Goal: Transaction & Acquisition: Book appointment/travel/reservation

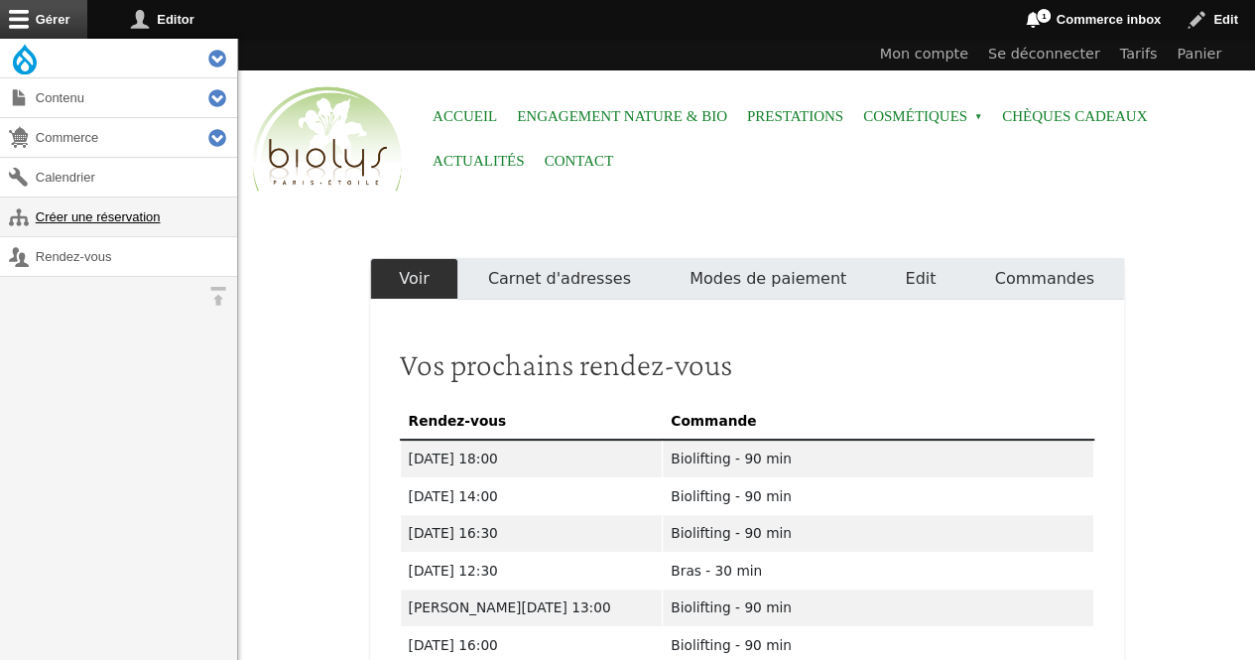
click at [132, 212] on link "Créer une réservation" at bounding box center [118, 216] width 237 height 39
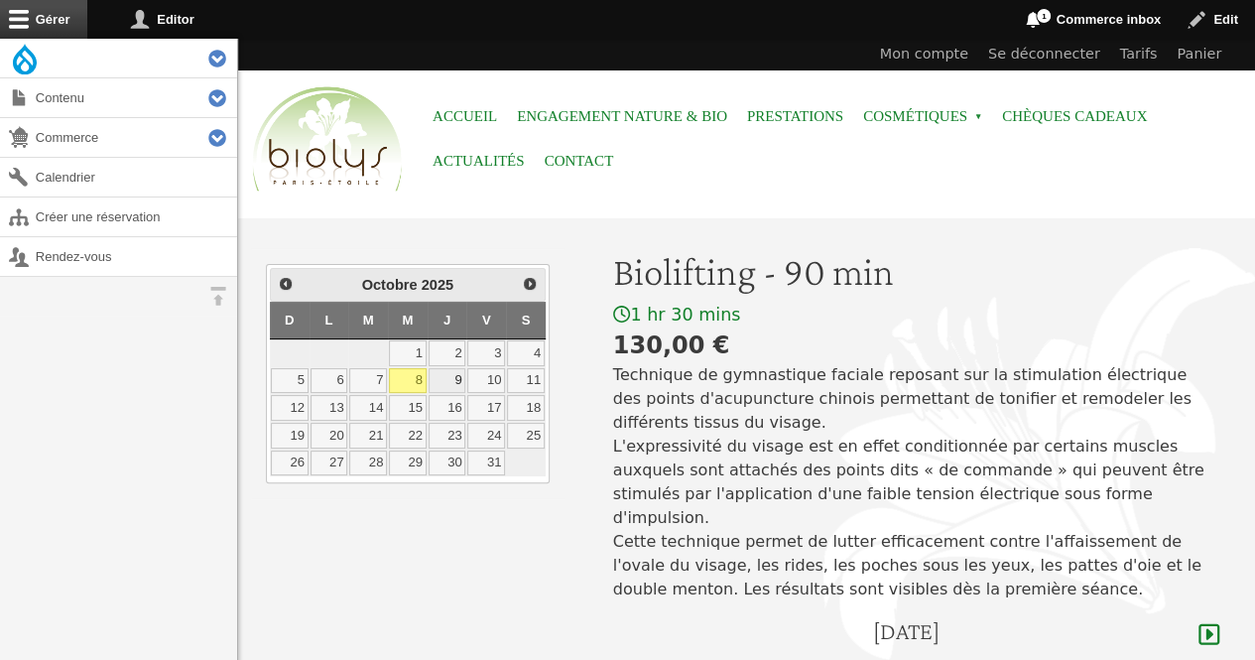
click at [452, 372] on link "9" at bounding box center [448, 381] width 38 height 26
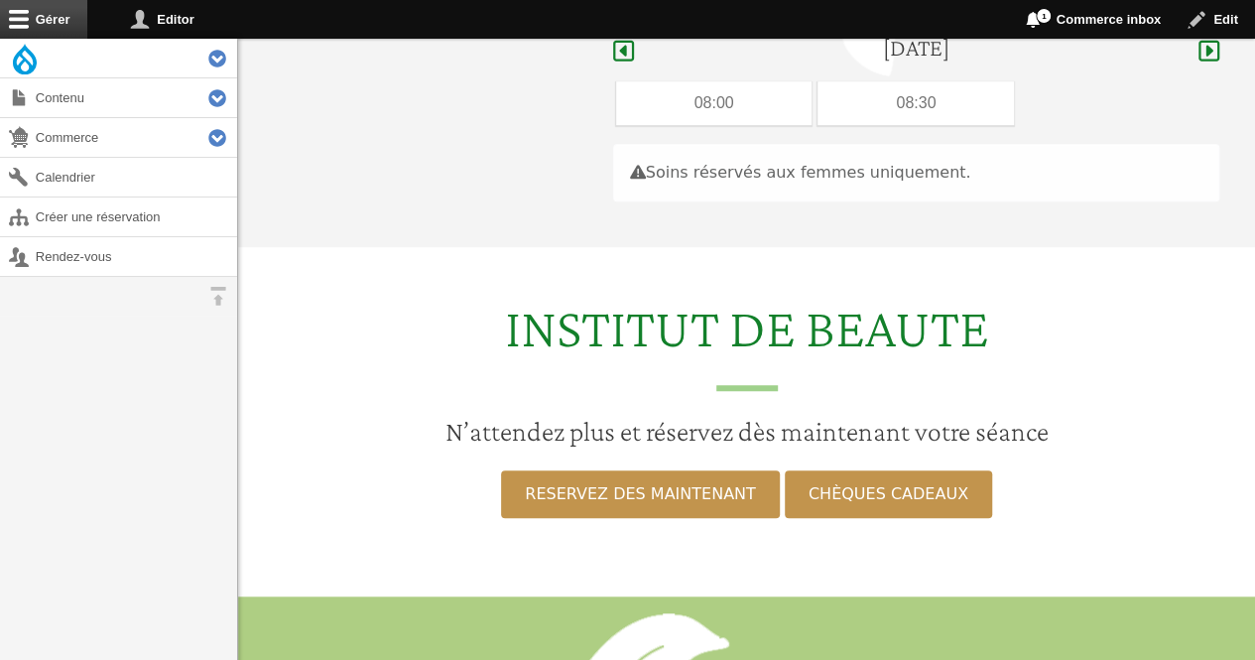
scroll to position [592, 0]
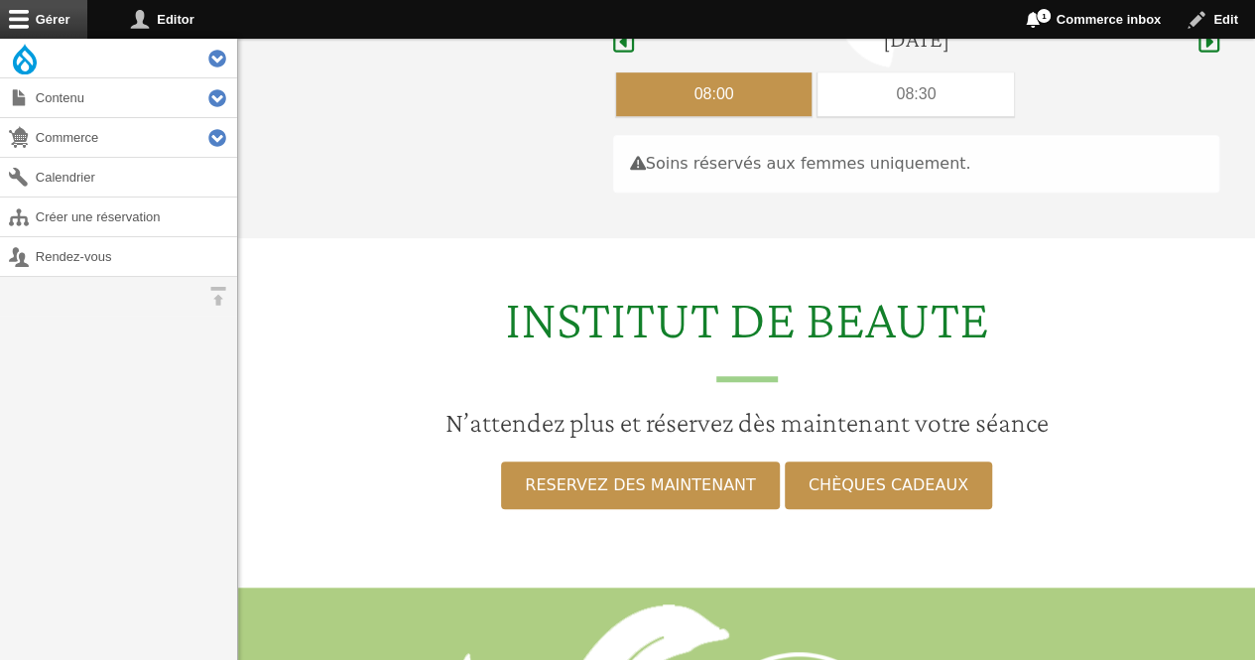
click at [671, 72] on div "08:00" at bounding box center [714, 94] width 197 height 44
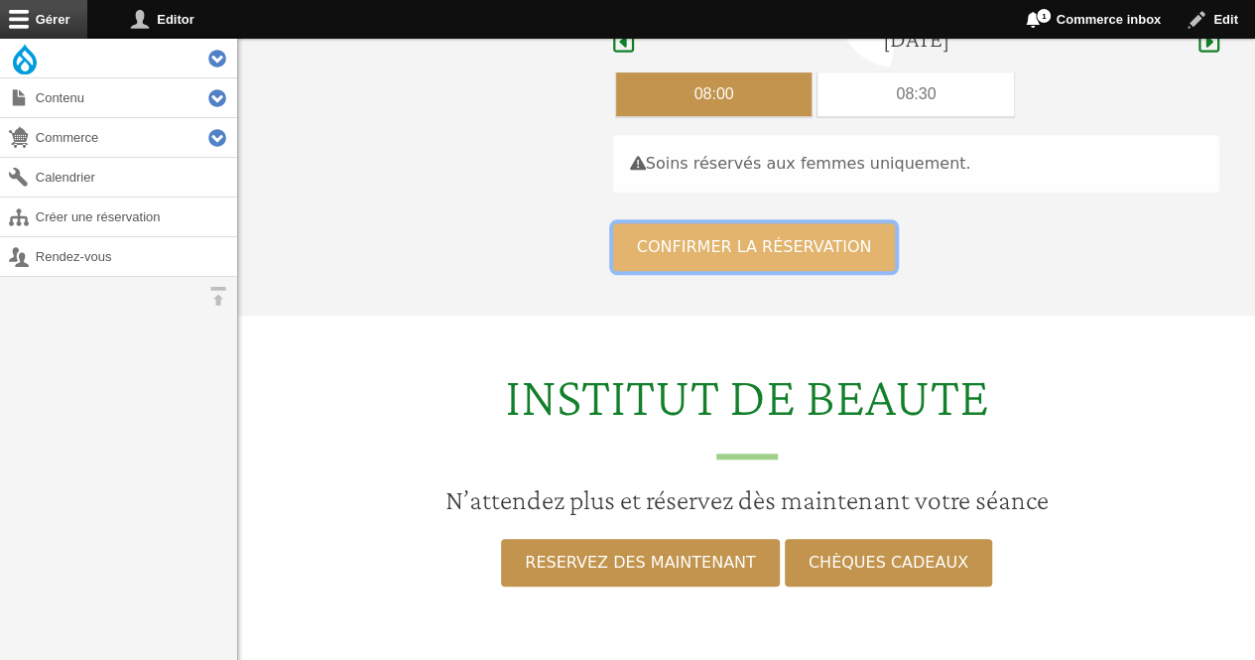
click at [637, 223] on button "Confirmer la réservation" at bounding box center [754, 247] width 283 height 48
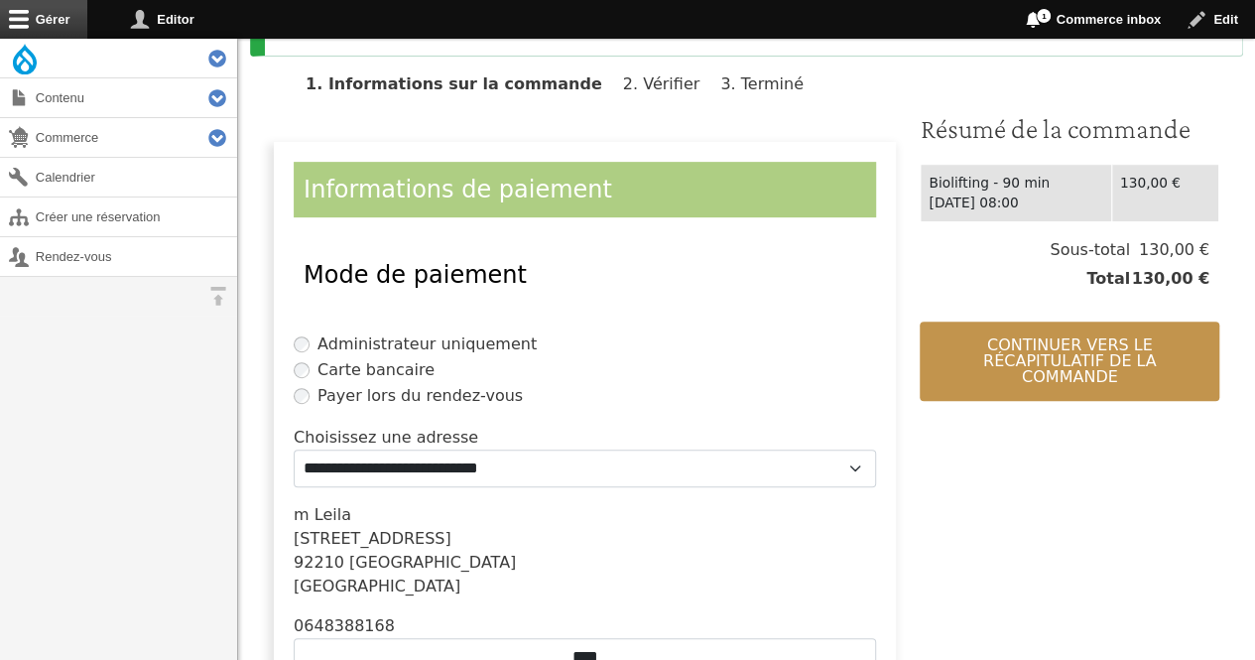
scroll to position [447, 0]
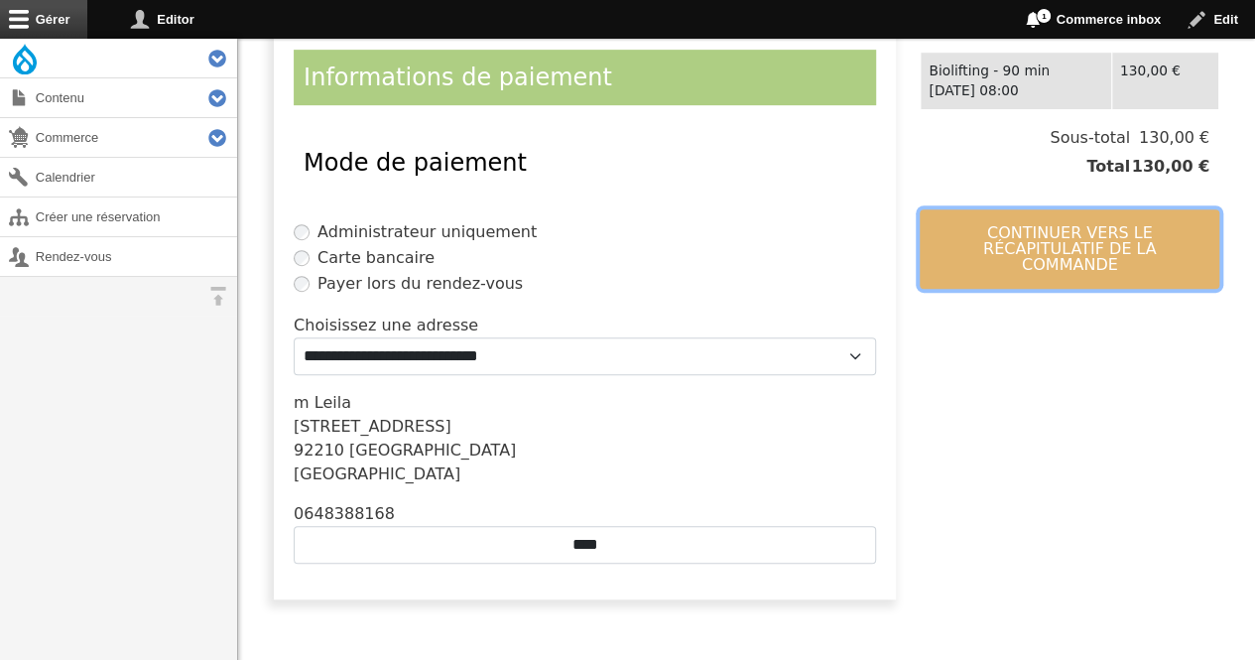
click at [1092, 235] on button "Continuer vers le récapitulatif de la commande" at bounding box center [1070, 248] width 300 height 79
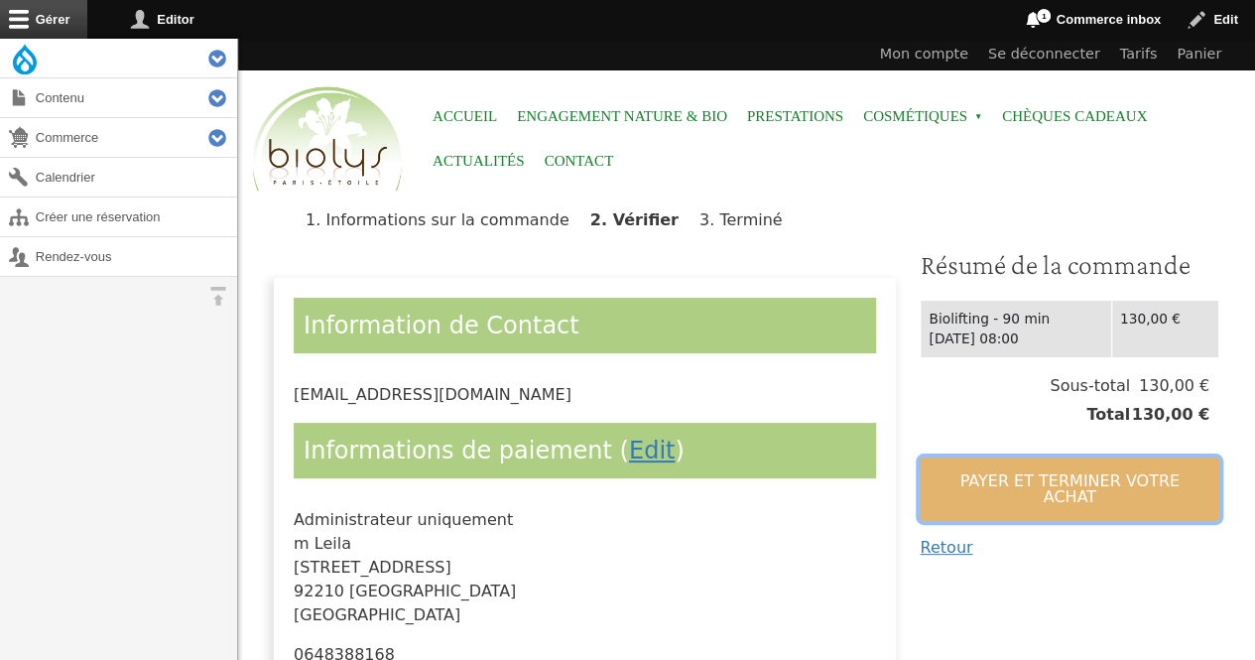
click at [984, 494] on button "Payer et terminer votre achat" at bounding box center [1070, 490] width 300 height 64
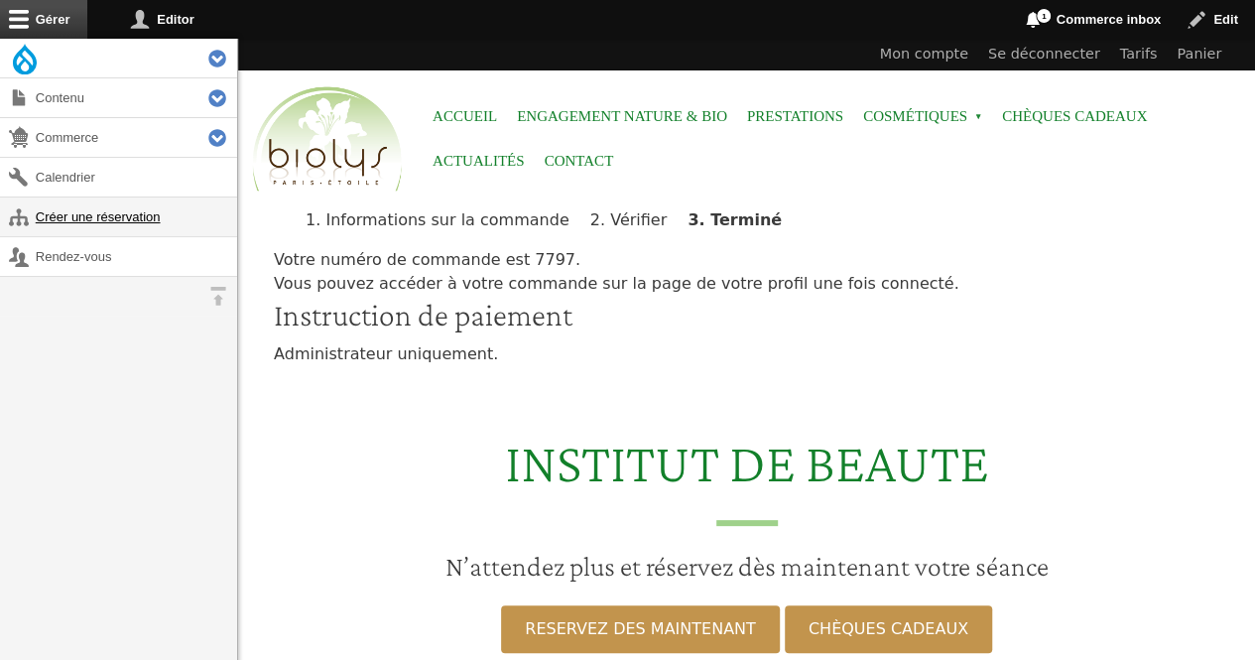
click at [79, 203] on link "Créer une réservation" at bounding box center [118, 216] width 237 height 39
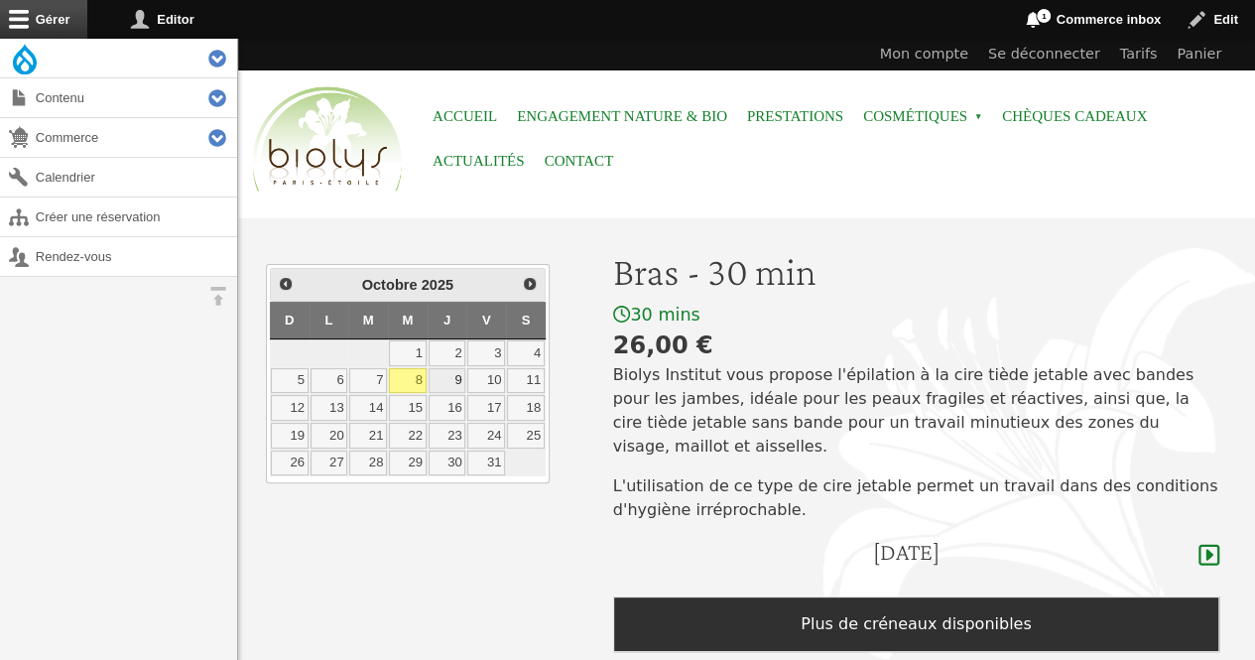
click at [462, 378] on link "9" at bounding box center [448, 381] width 38 height 26
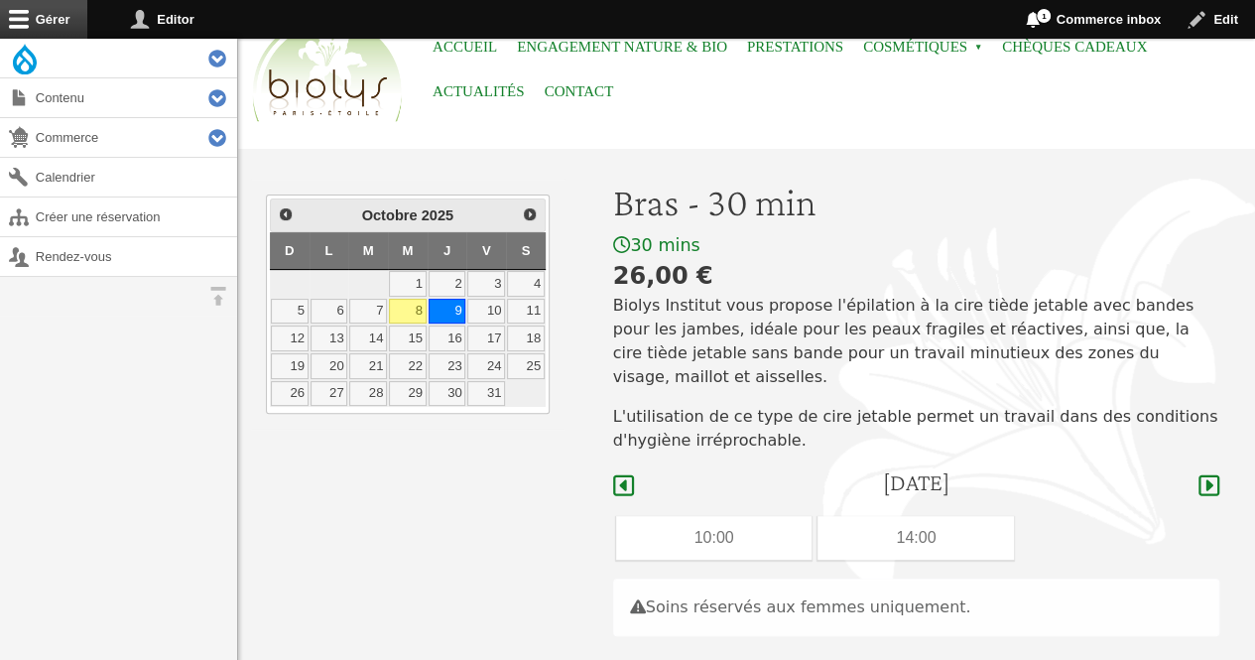
scroll to position [68, 0]
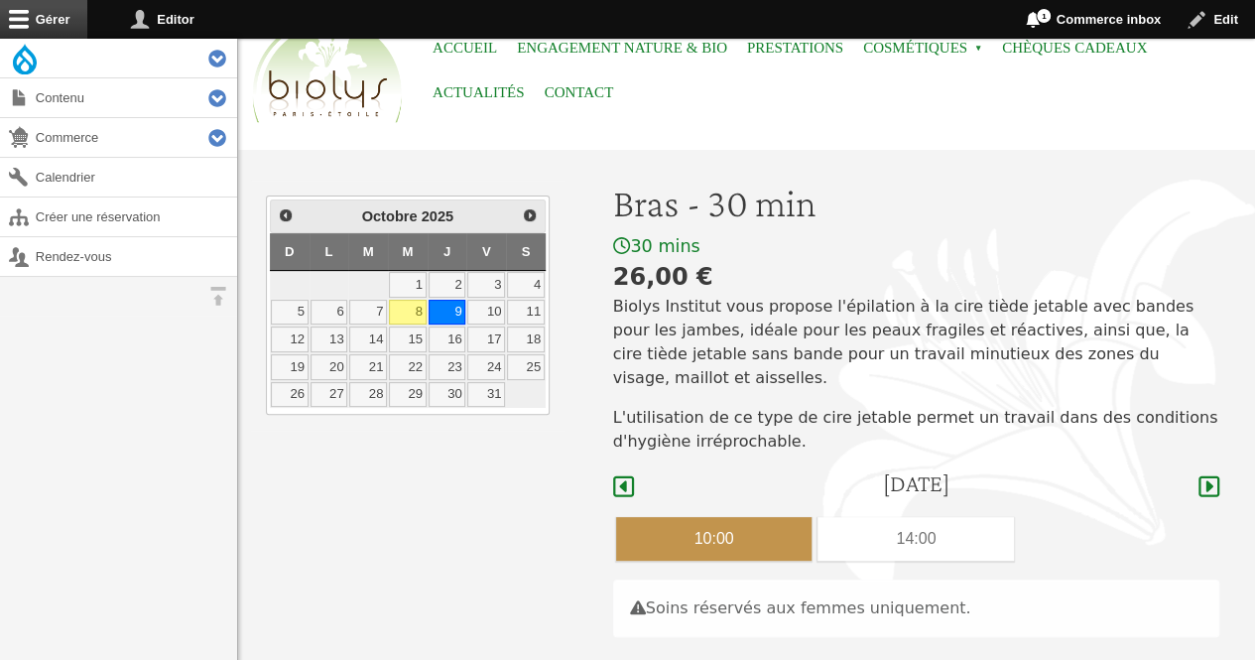
click at [720, 517] on div "10:00" at bounding box center [714, 539] width 197 height 44
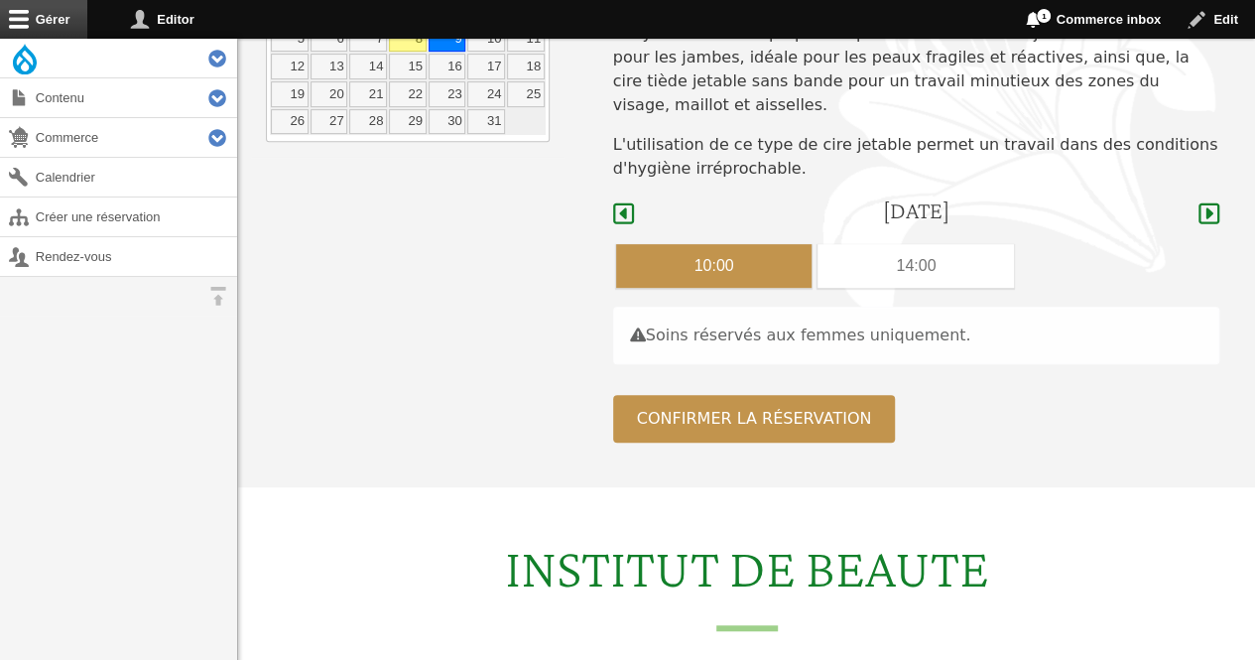
scroll to position [351, 0]
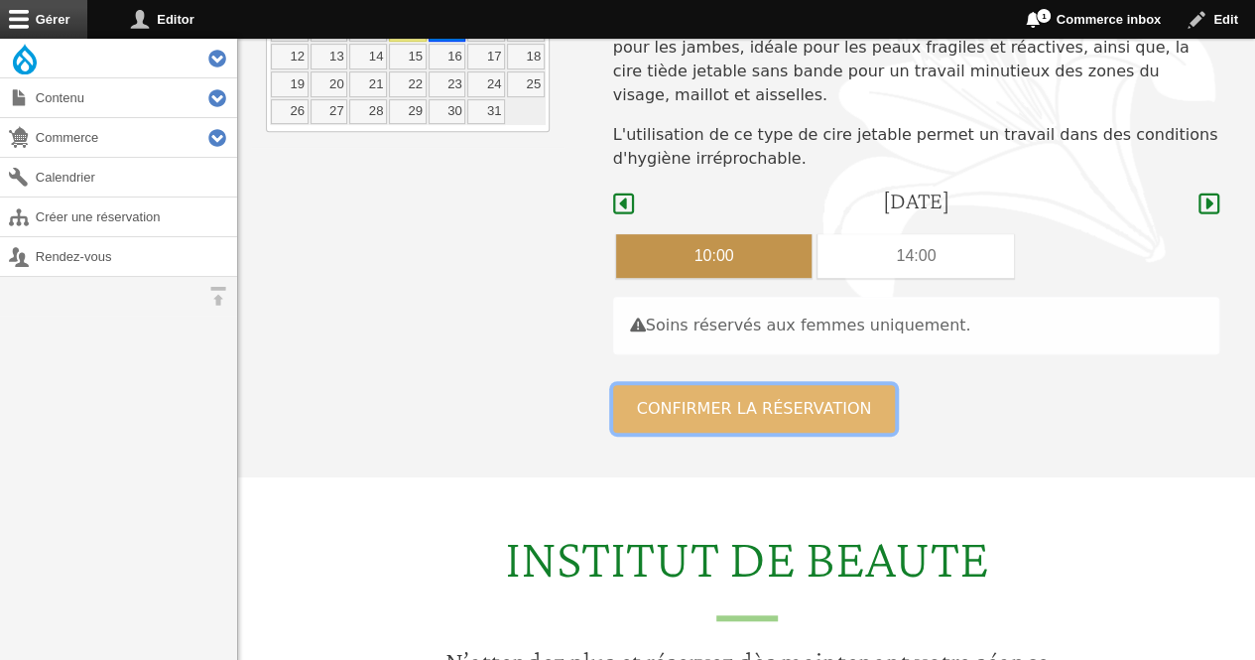
click at [811, 388] on button "Confirmer la réservation" at bounding box center [754, 409] width 283 height 48
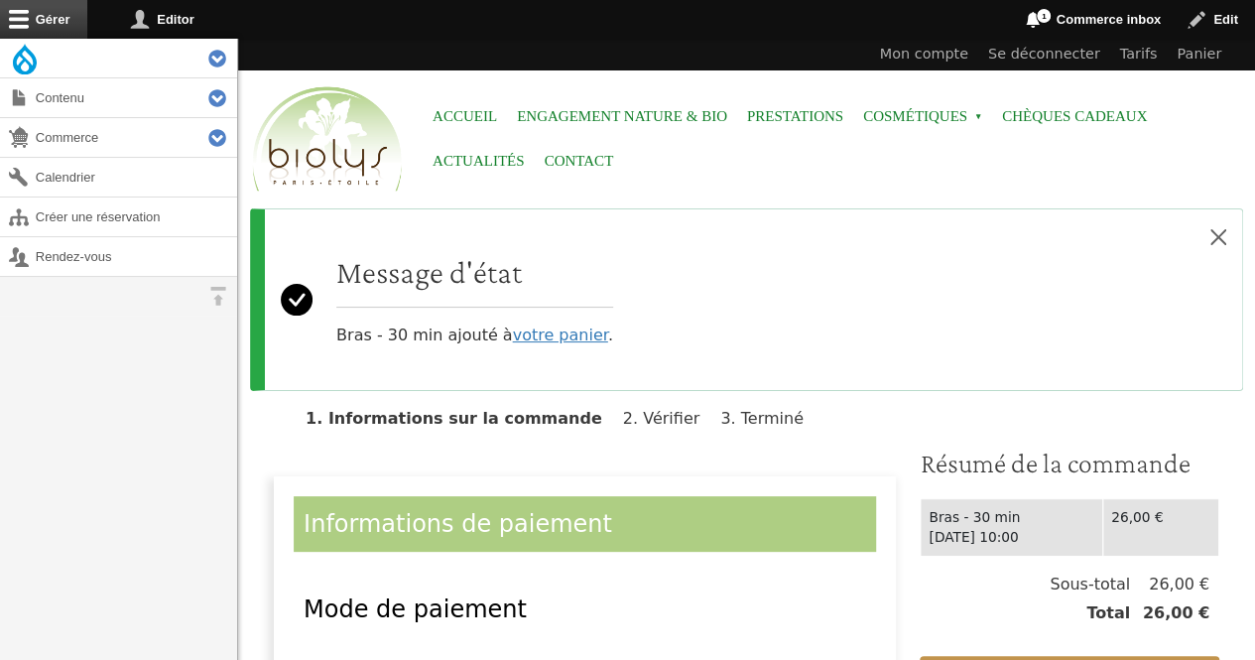
scroll to position [355, 0]
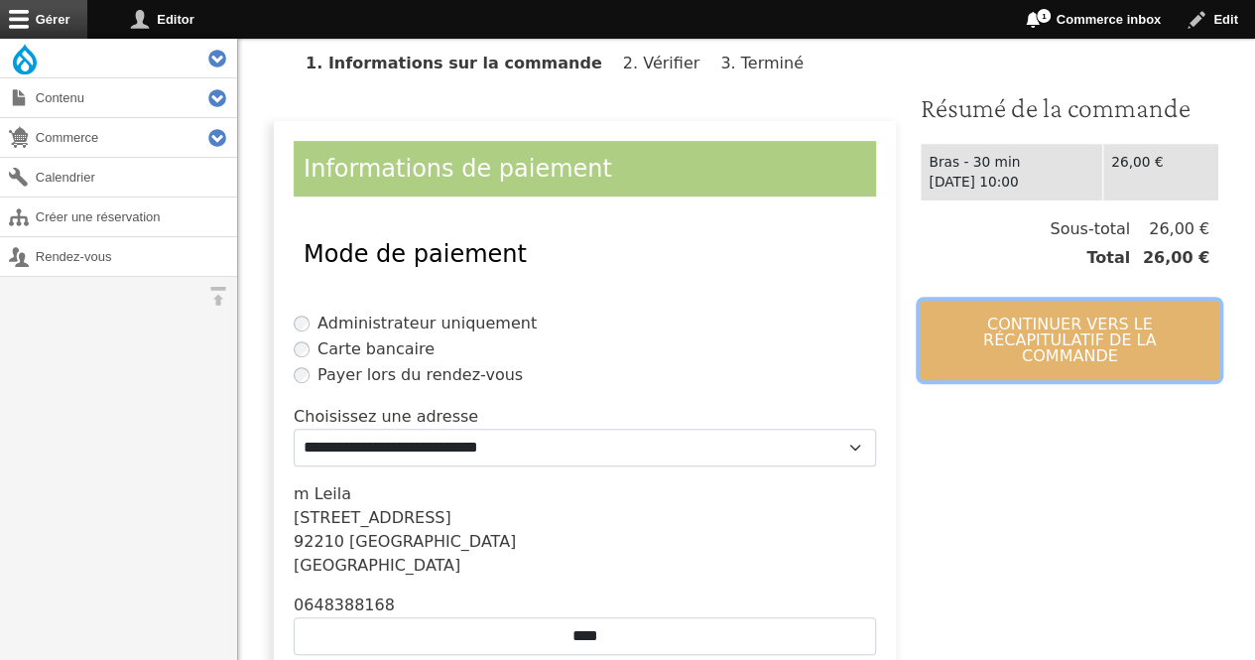
click at [1066, 341] on button "Continuer vers le récapitulatif de la commande" at bounding box center [1070, 340] width 300 height 79
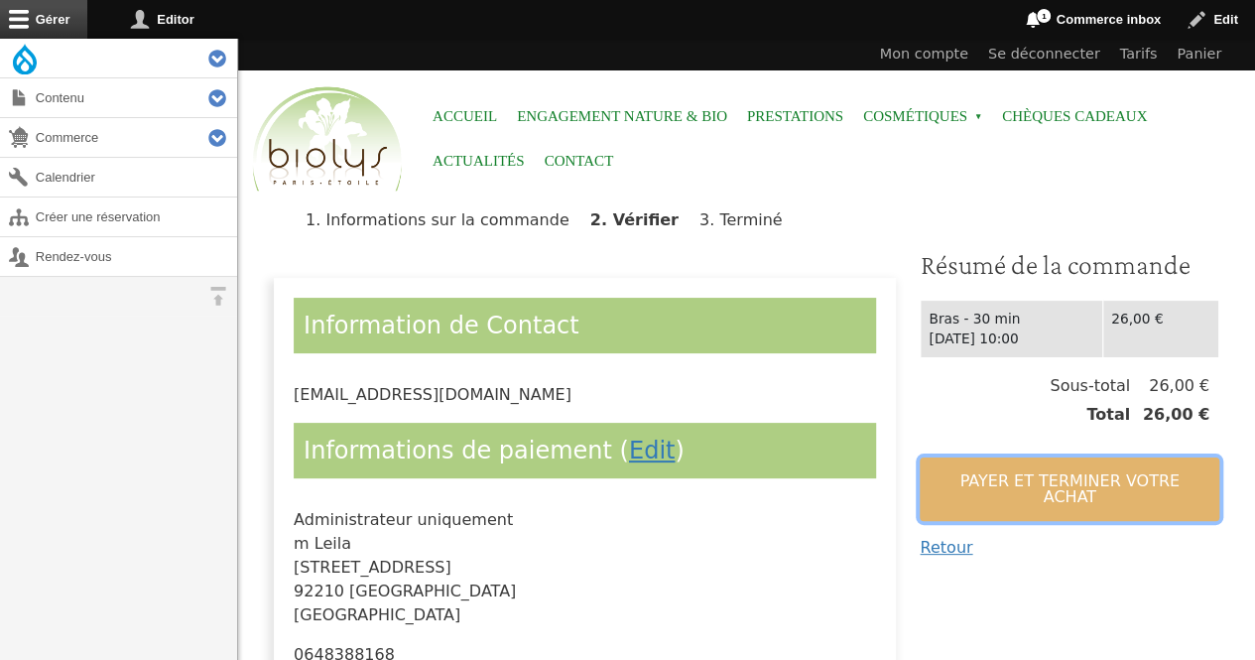
click at [996, 465] on button "Payer et terminer votre achat" at bounding box center [1070, 490] width 300 height 64
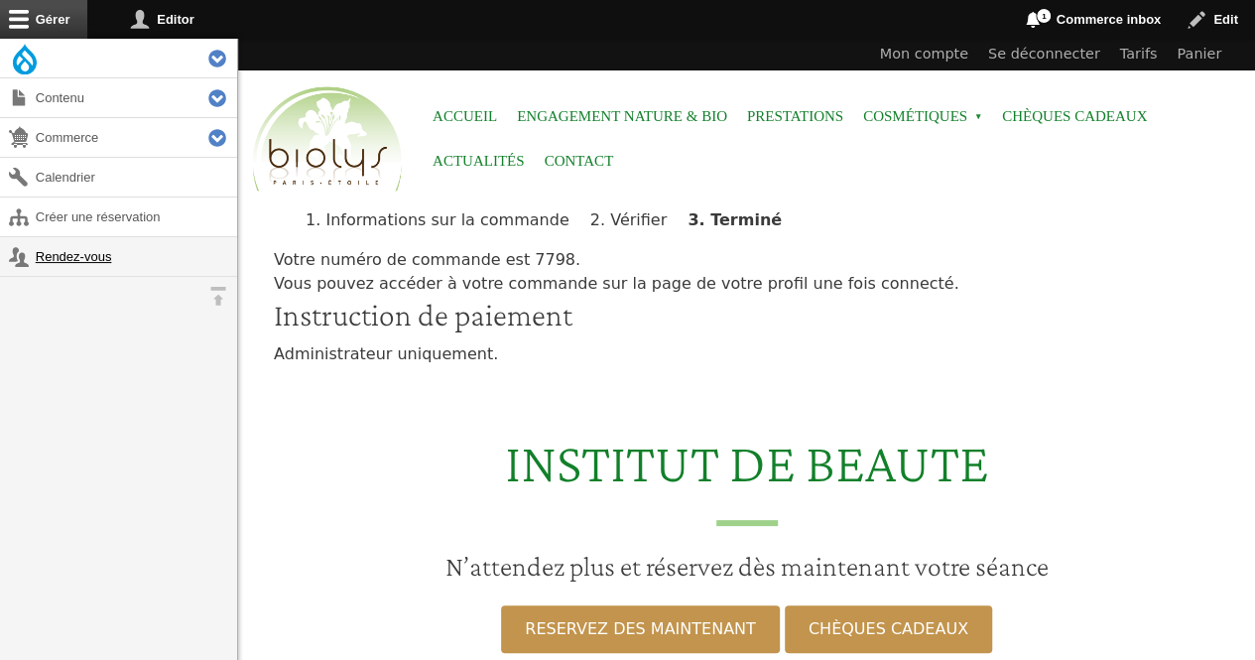
click at [42, 261] on link "Rendez-vous" at bounding box center [118, 256] width 237 height 39
